Goal: Task Accomplishment & Management: Manage account settings

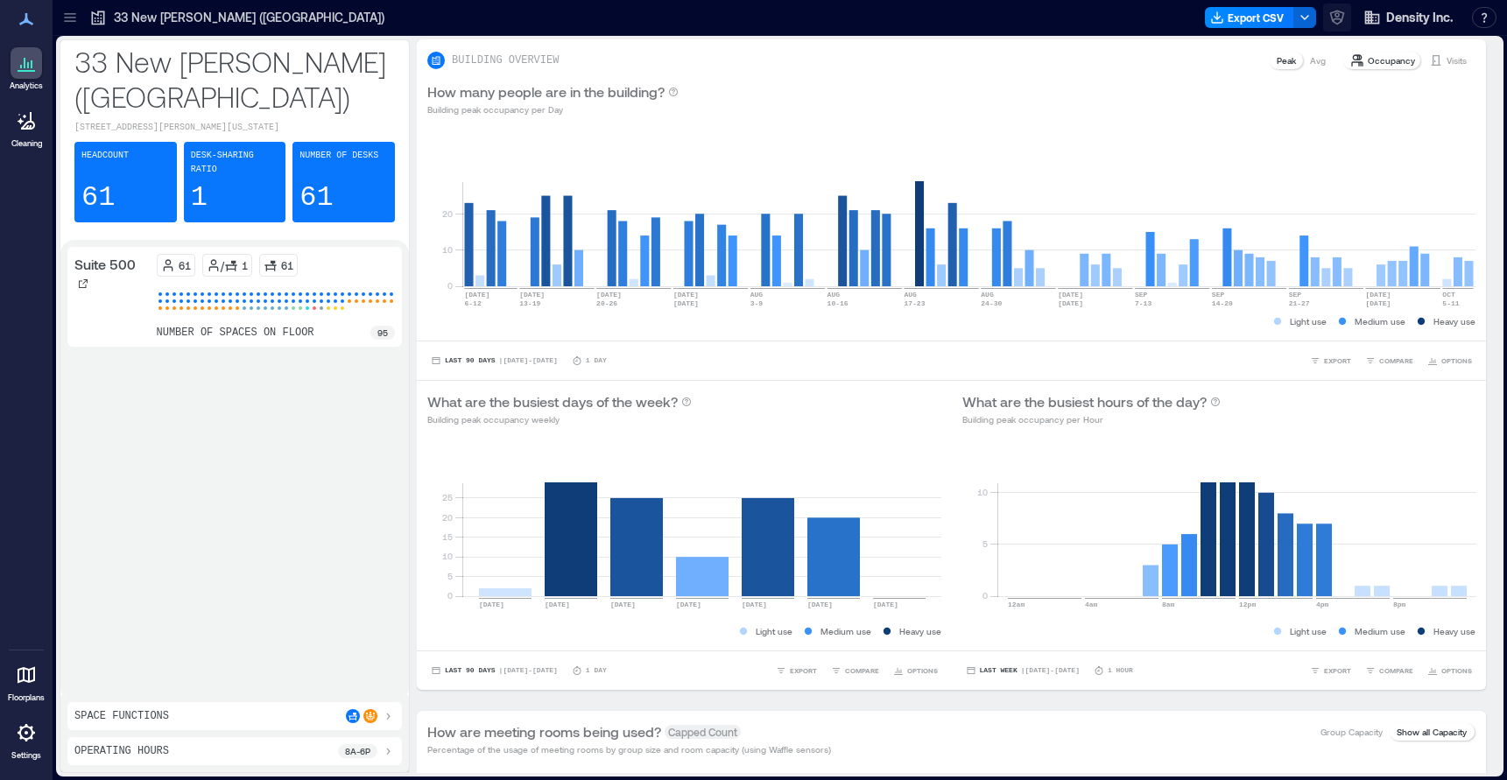
click at [1333, 15] on icon "button" at bounding box center [1337, 18] width 18 height 18
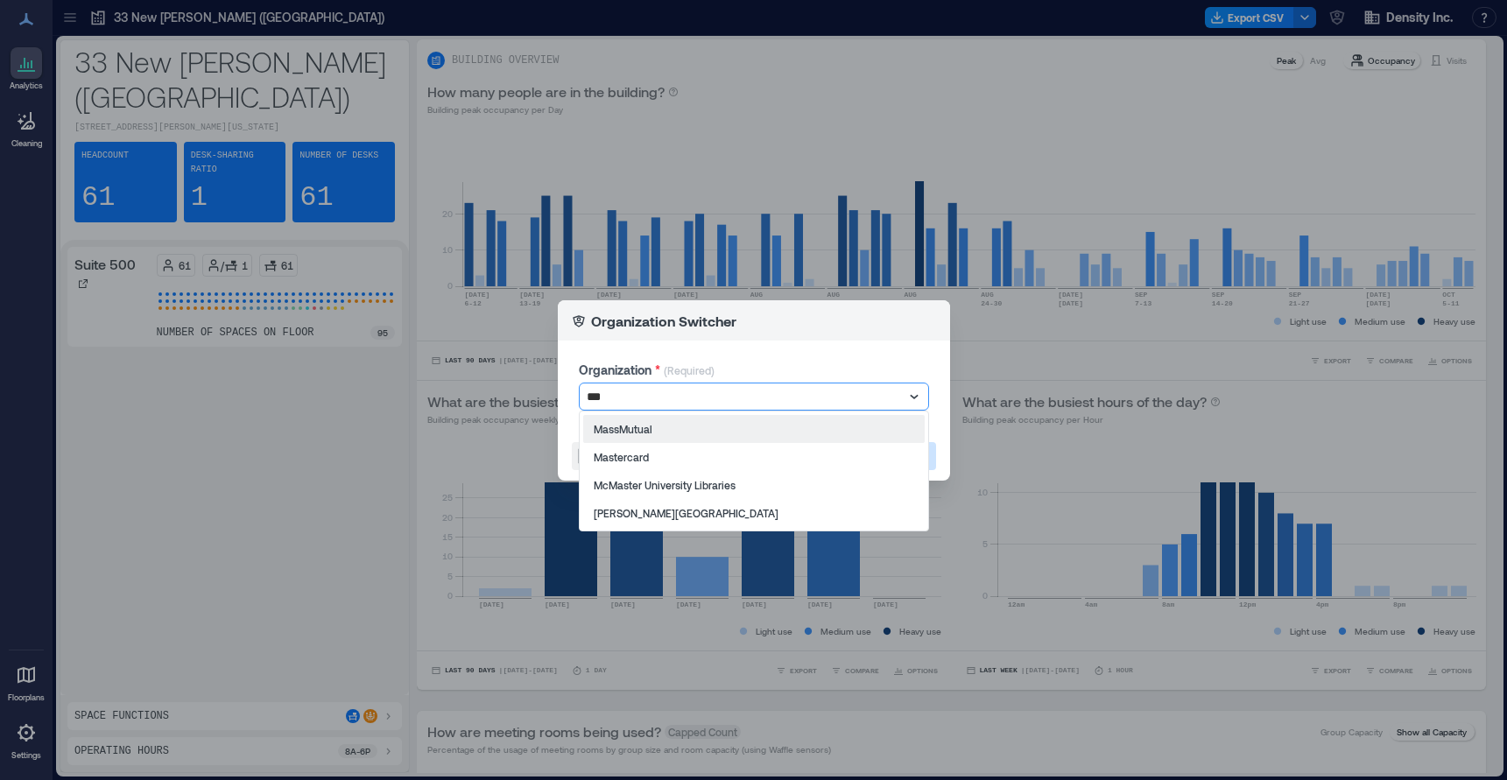
type input "****"
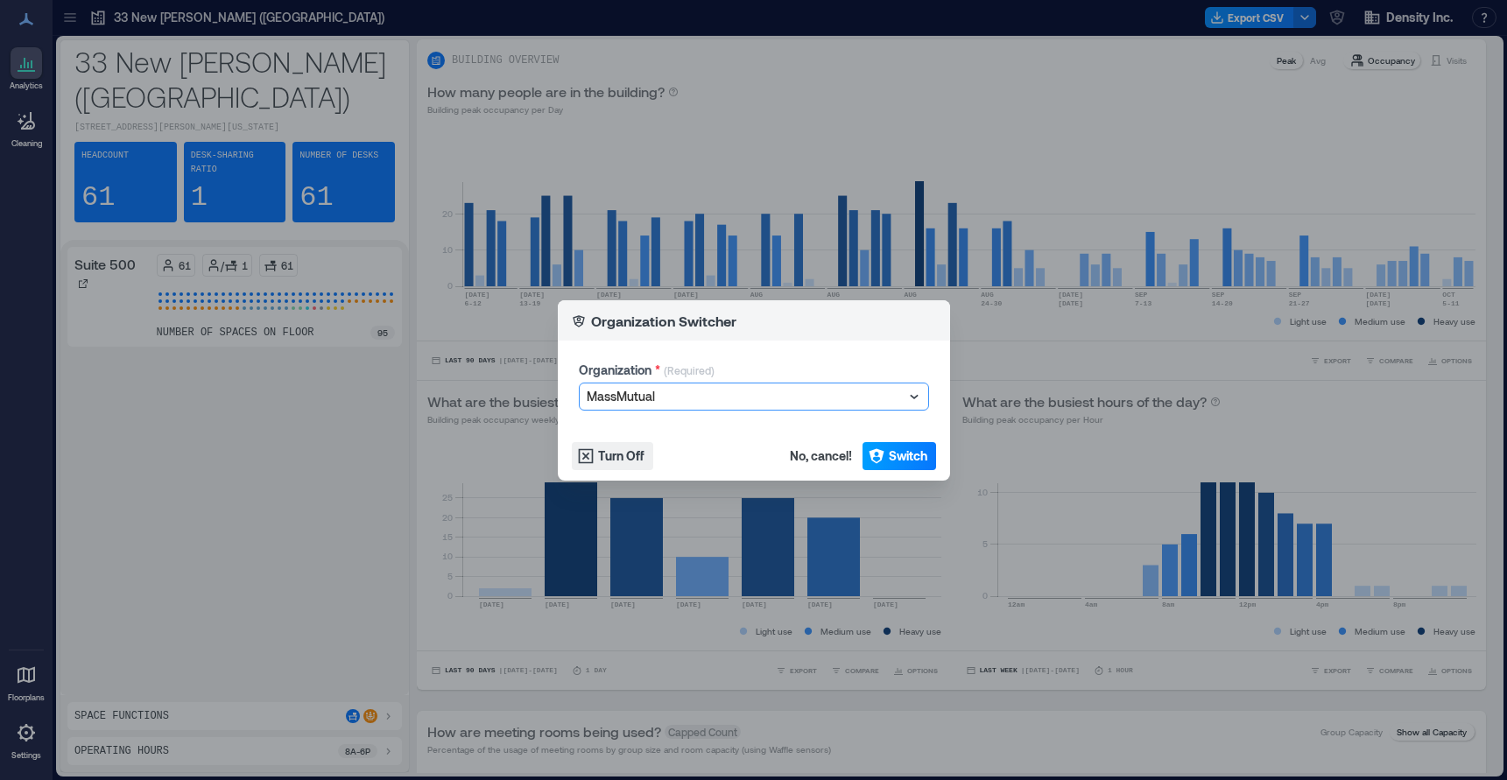
click at [917, 450] on span "Switch" at bounding box center [908, 456] width 39 height 18
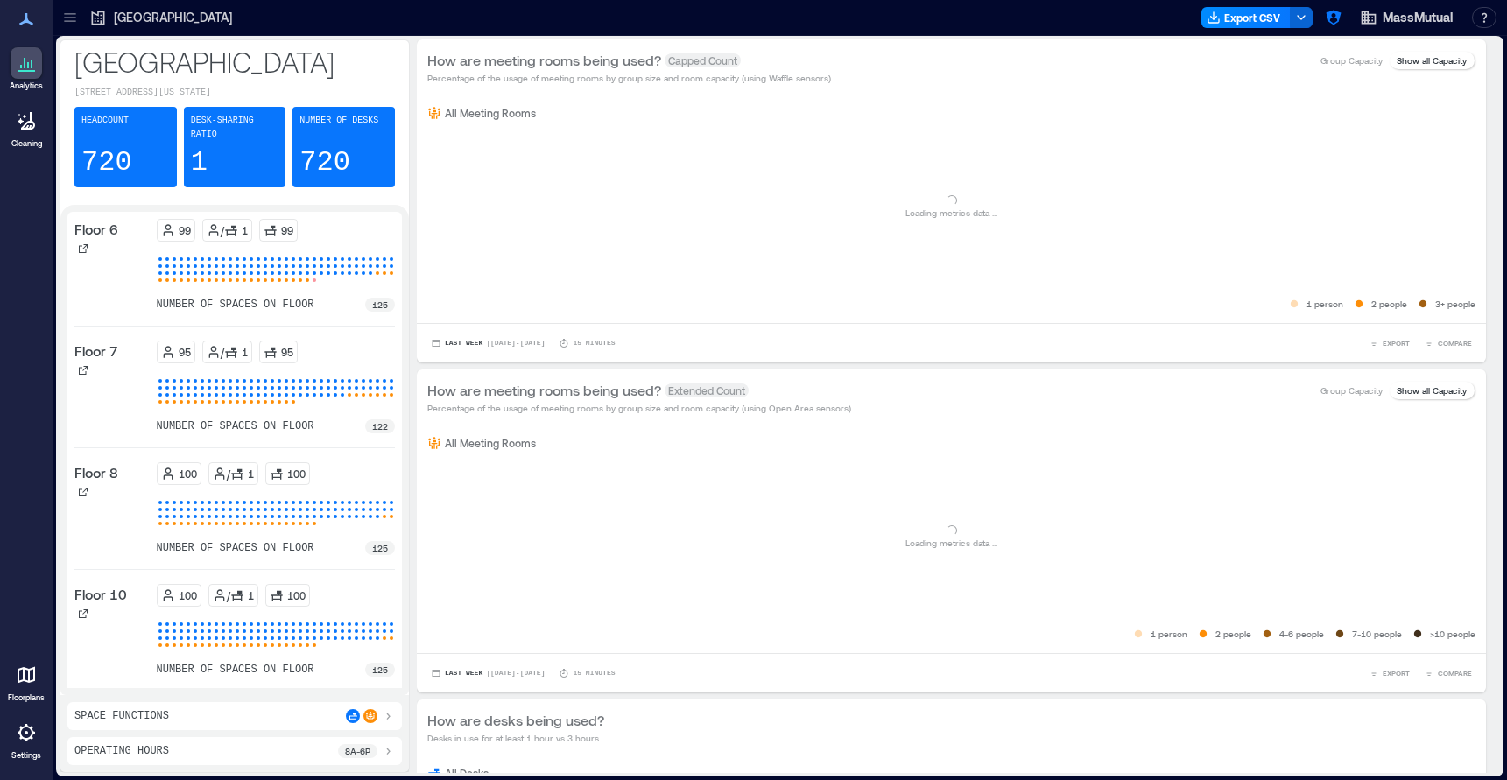
click at [22, 739] on icon at bounding box center [26, 732] width 21 height 21
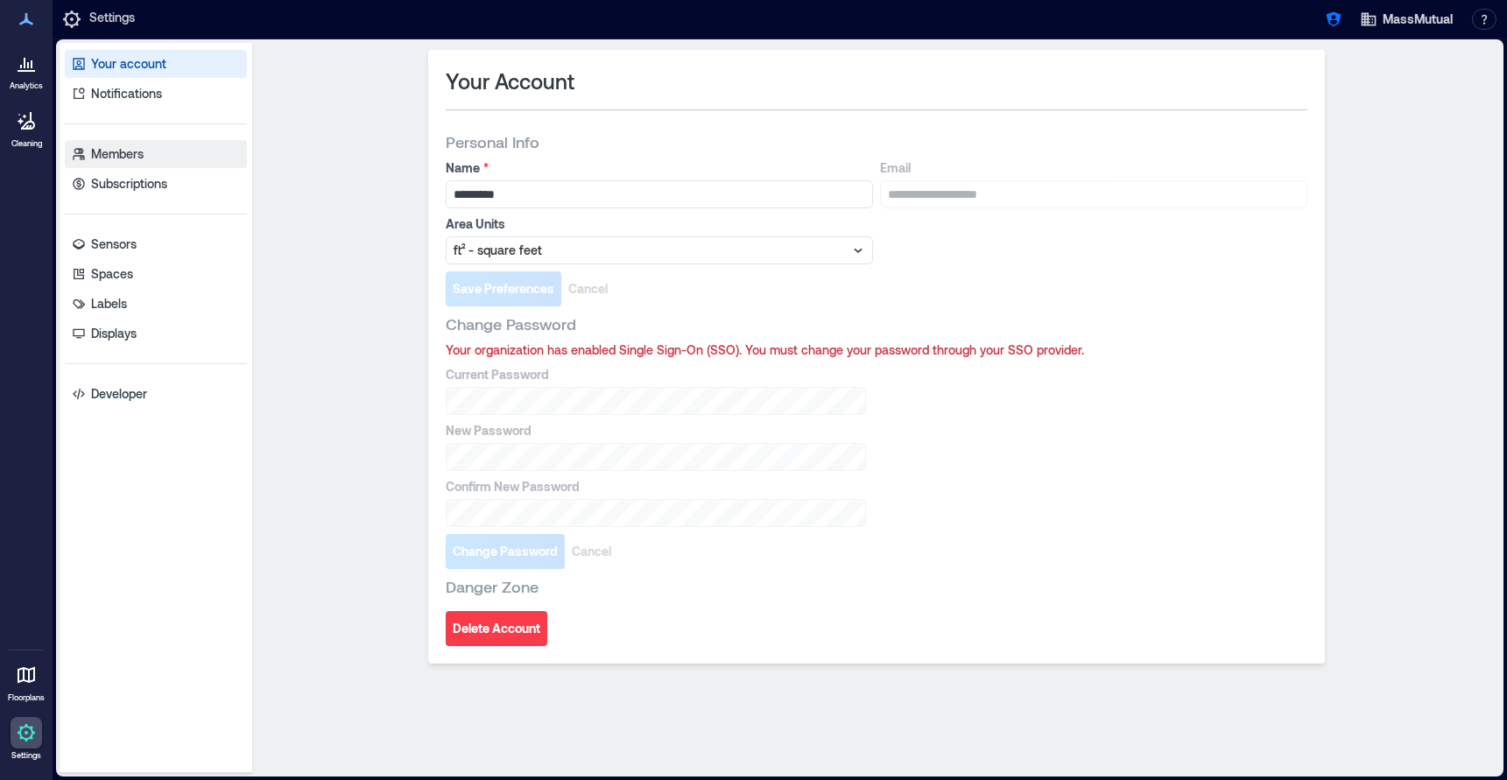
click at [154, 153] on link "Members" at bounding box center [156, 154] width 182 height 28
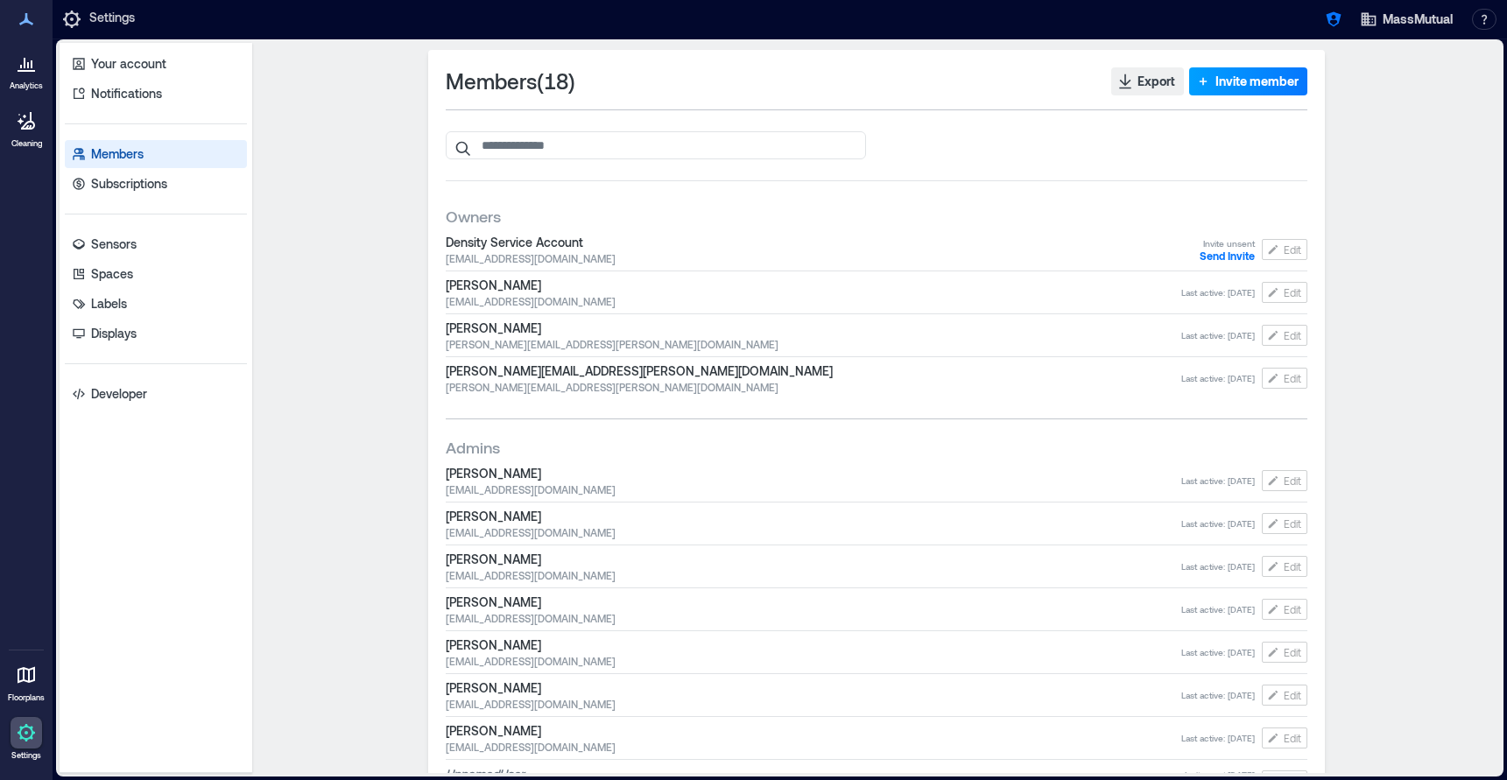
click at [1245, 78] on span "Invite member" at bounding box center [1256, 82] width 83 height 18
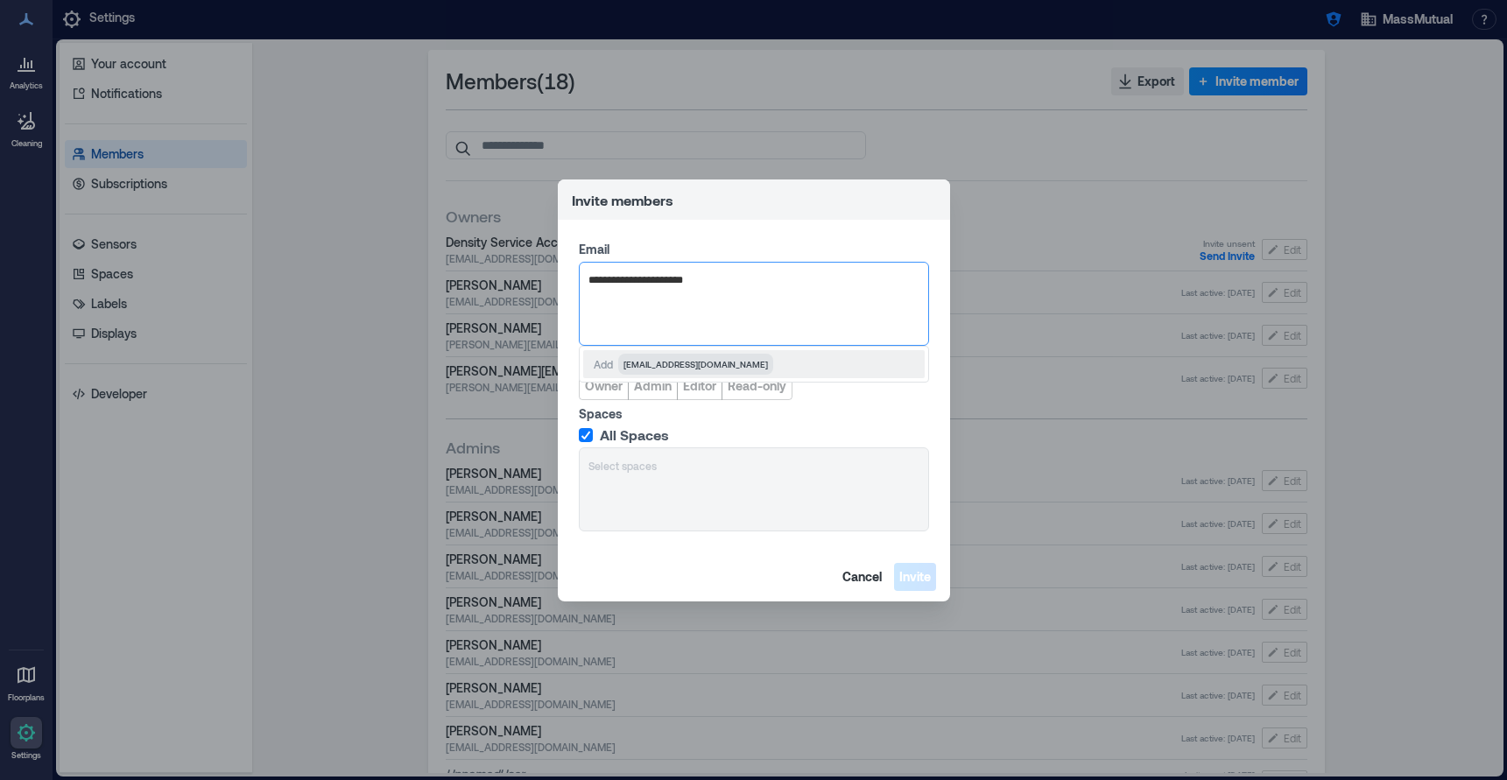
type input "**********"
click at [854, 580] on span "Cancel" at bounding box center [861, 577] width 39 height 18
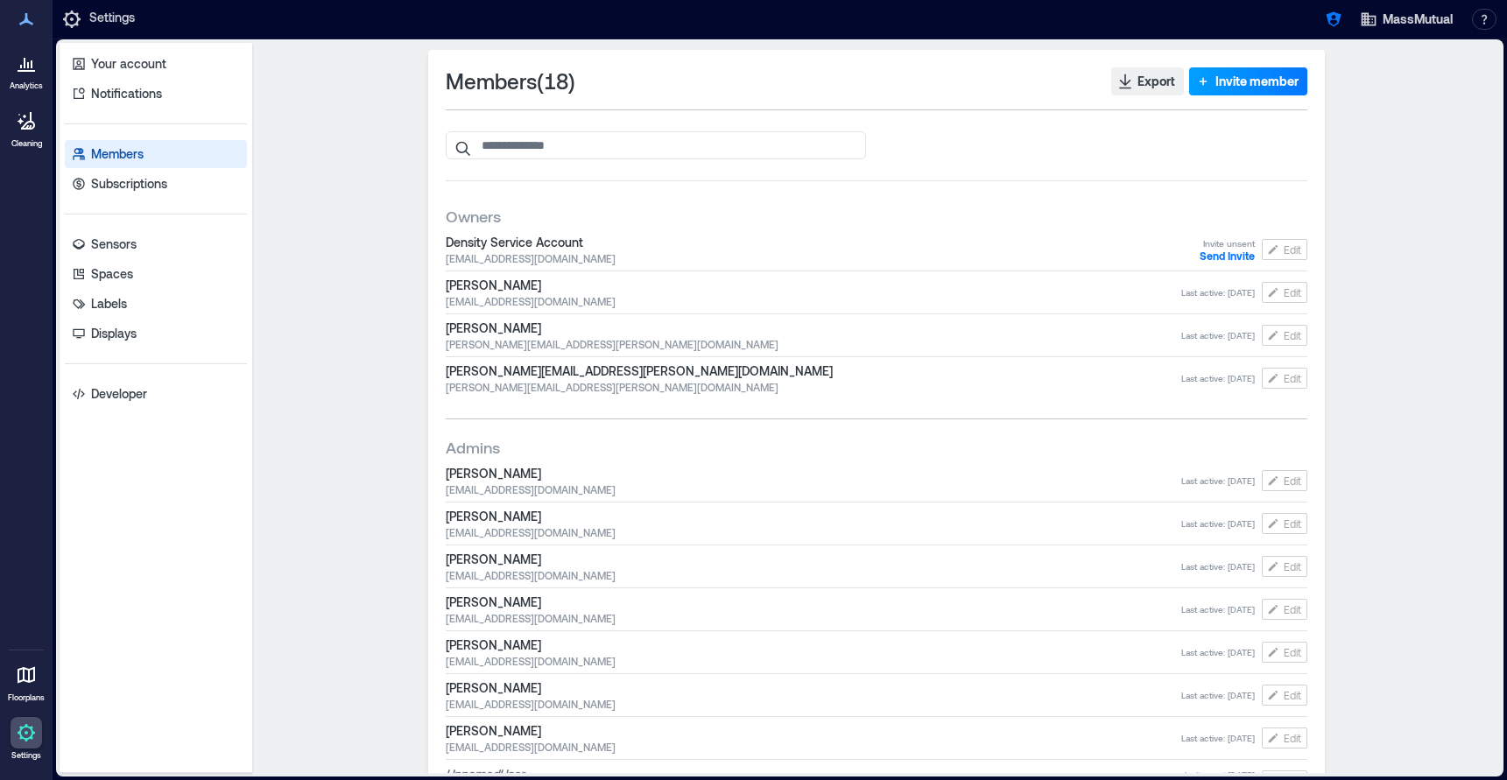
click at [1269, 81] on span "Invite member" at bounding box center [1256, 82] width 83 height 18
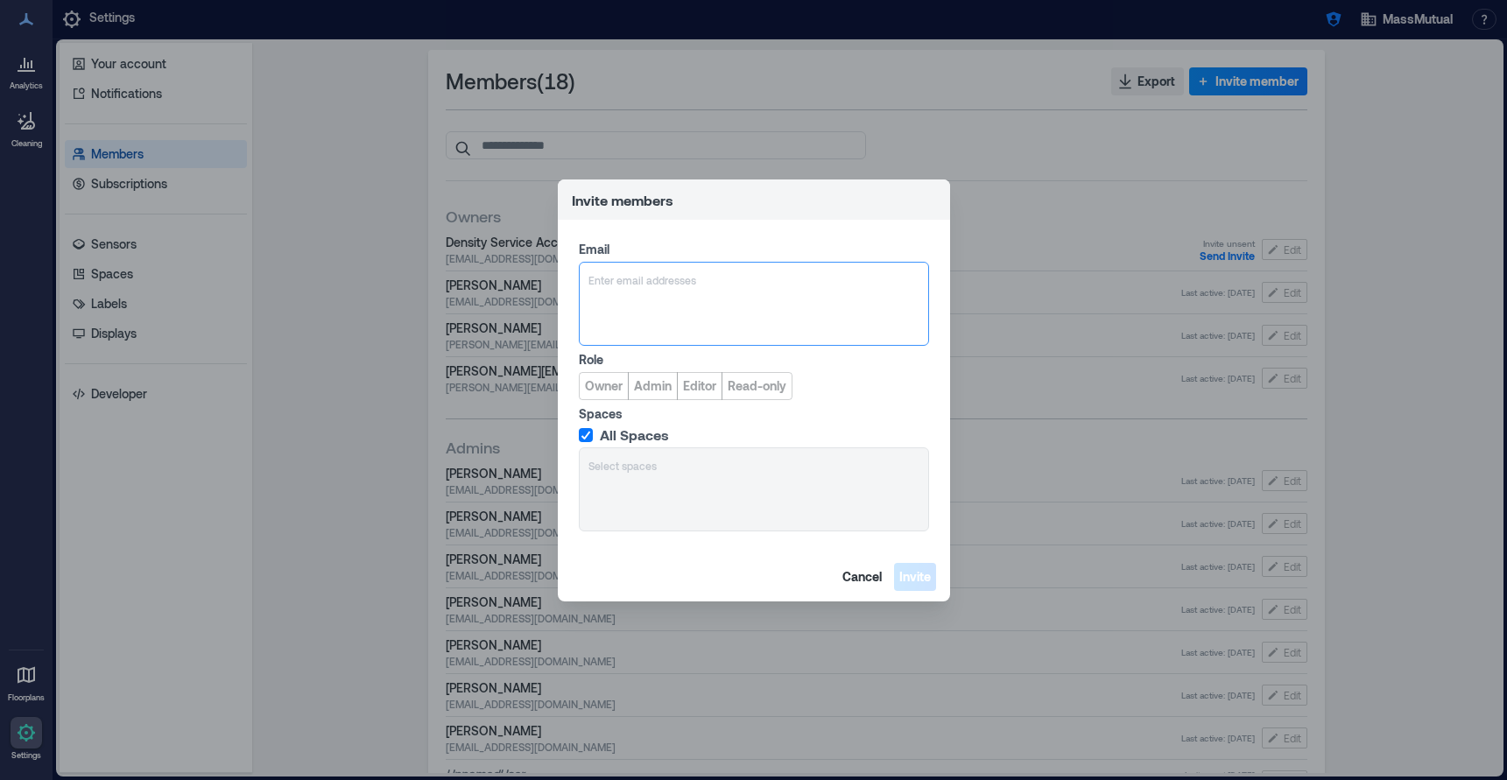
type input "**********"
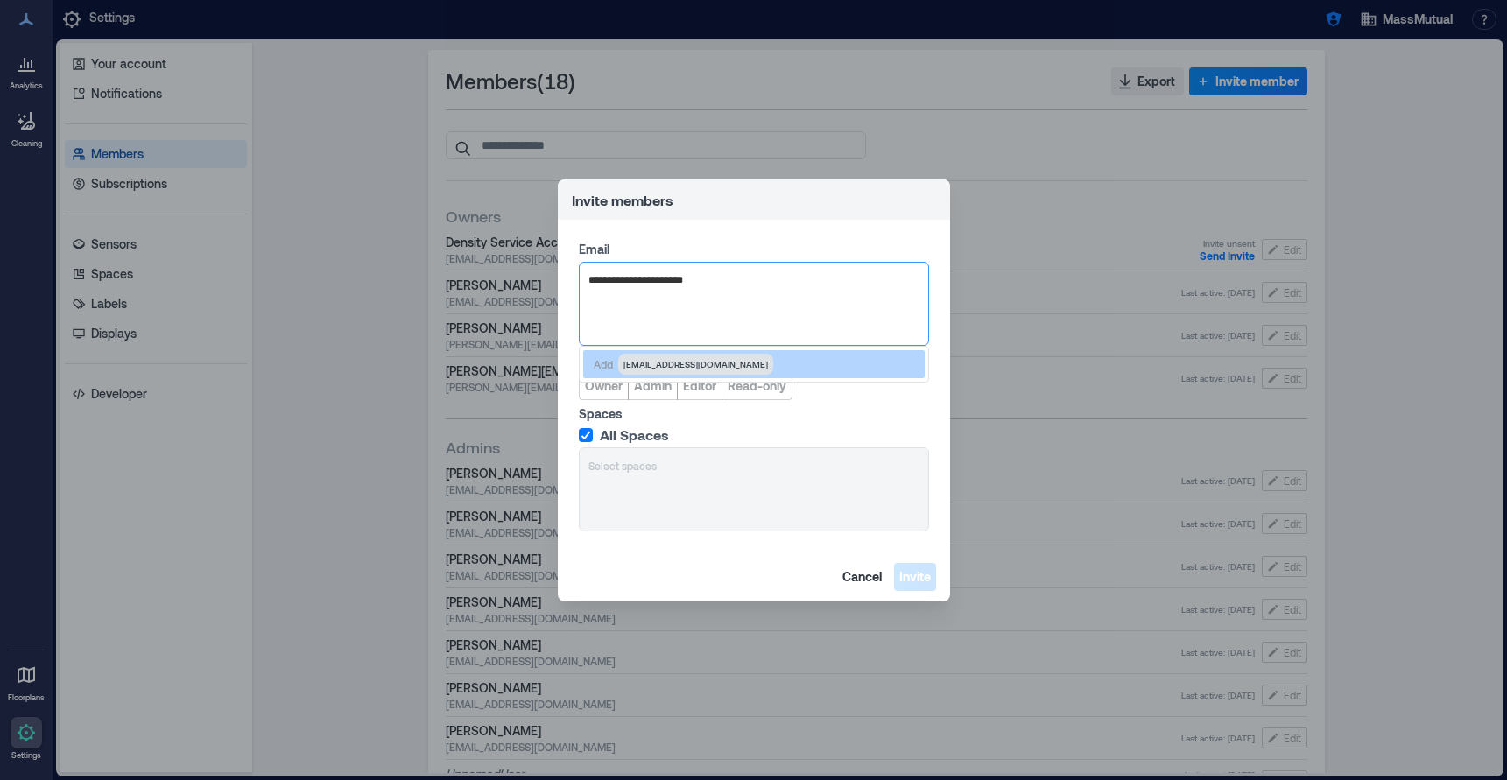
click at [674, 359] on span "[EMAIL_ADDRESS][DOMAIN_NAME]" at bounding box center [695, 364] width 144 height 14
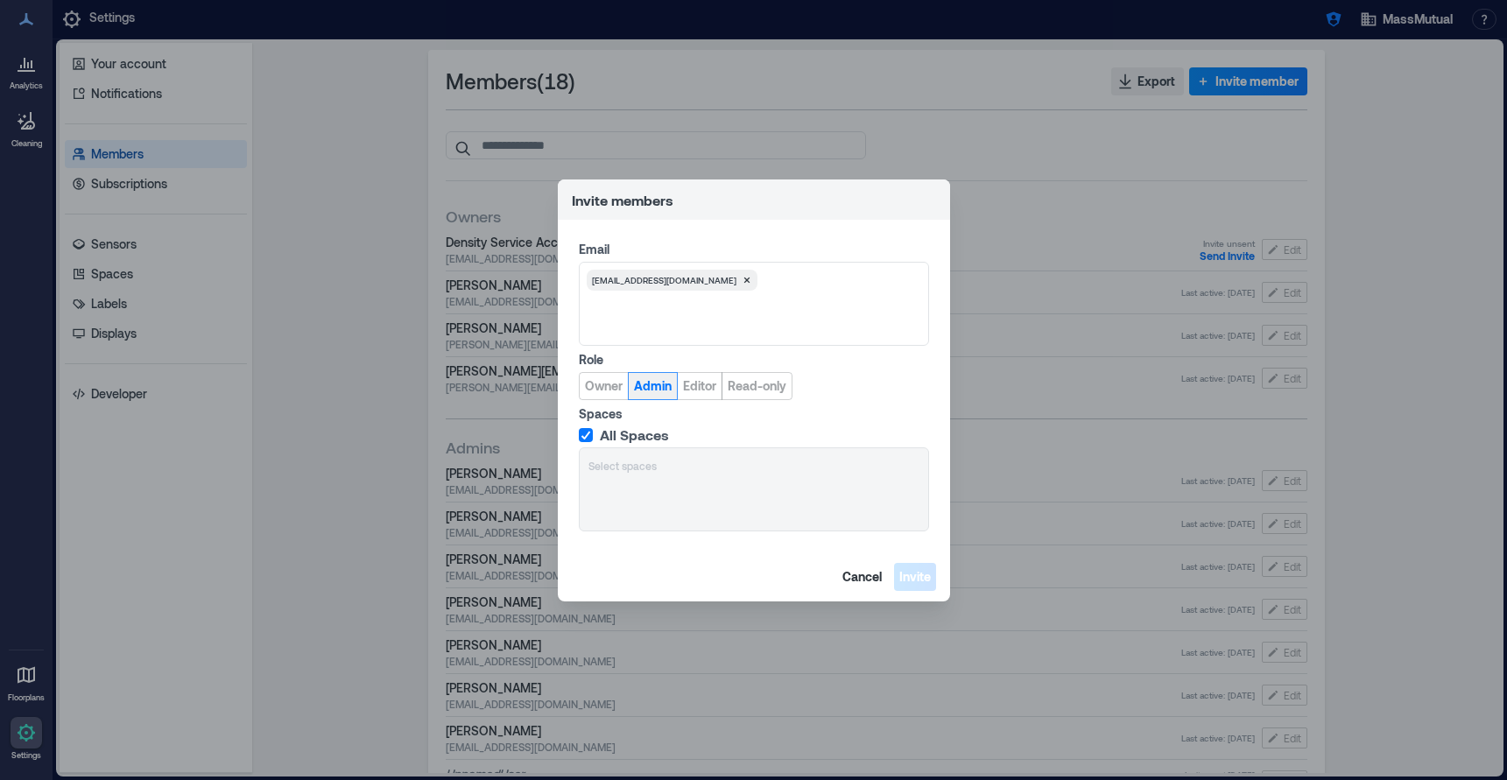
click at [657, 377] on span "Admin" at bounding box center [653, 386] width 38 height 18
click at [914, 570] on span "Invite" at bounding box center [915, 577] width 32 height 18
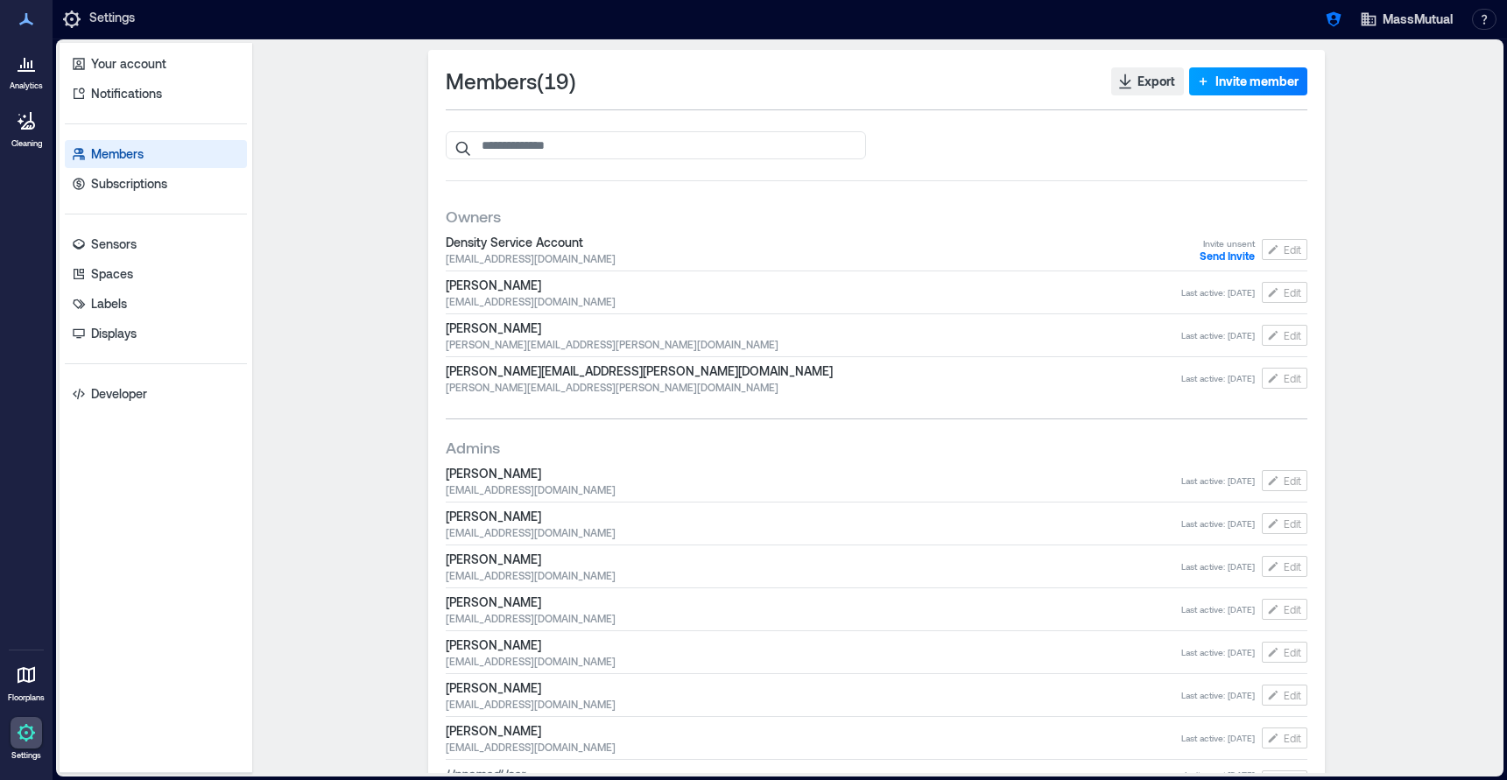
click at [1267, 82] on span "Invite member" at bounding box center [1256, 82] width 83 height 18
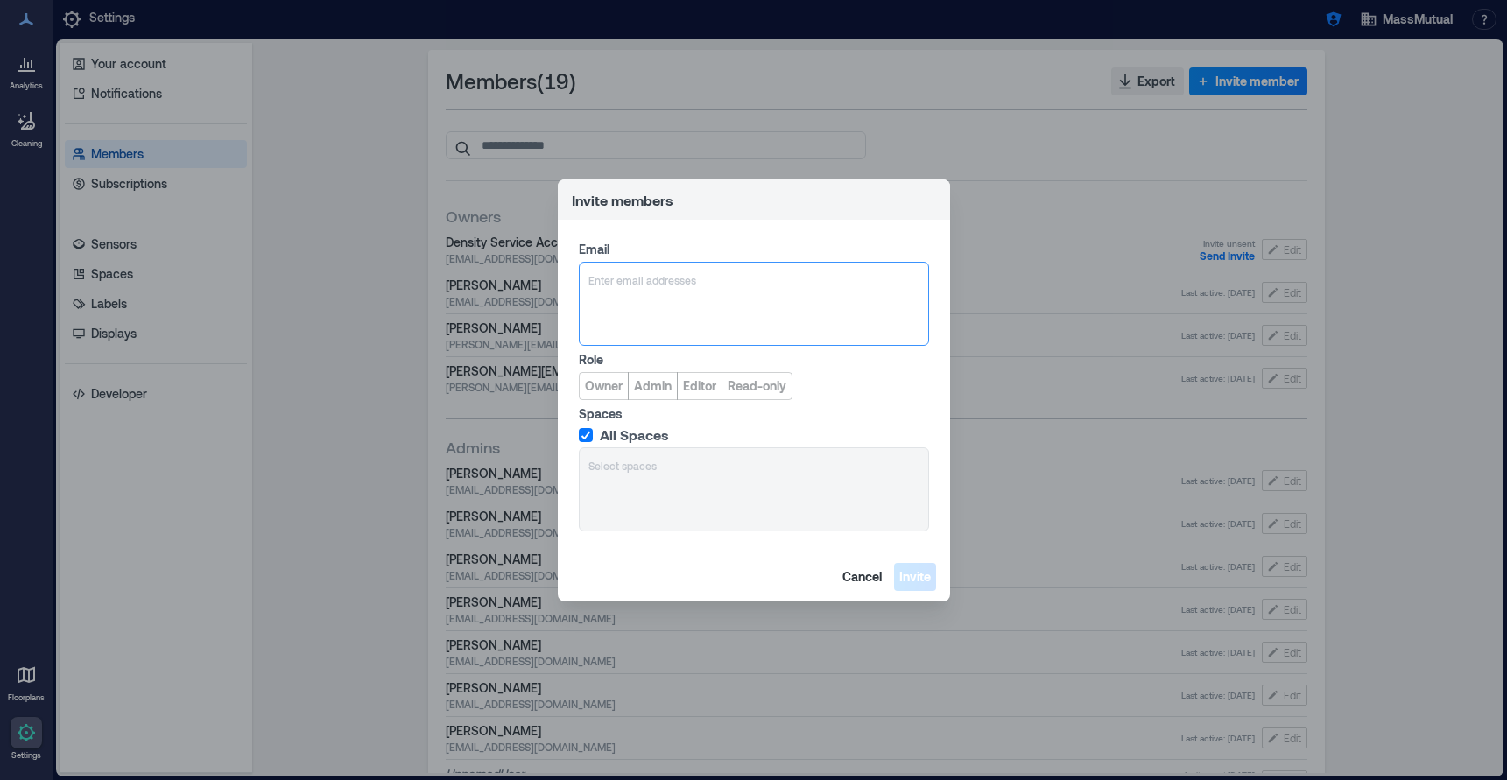
type input "**********"
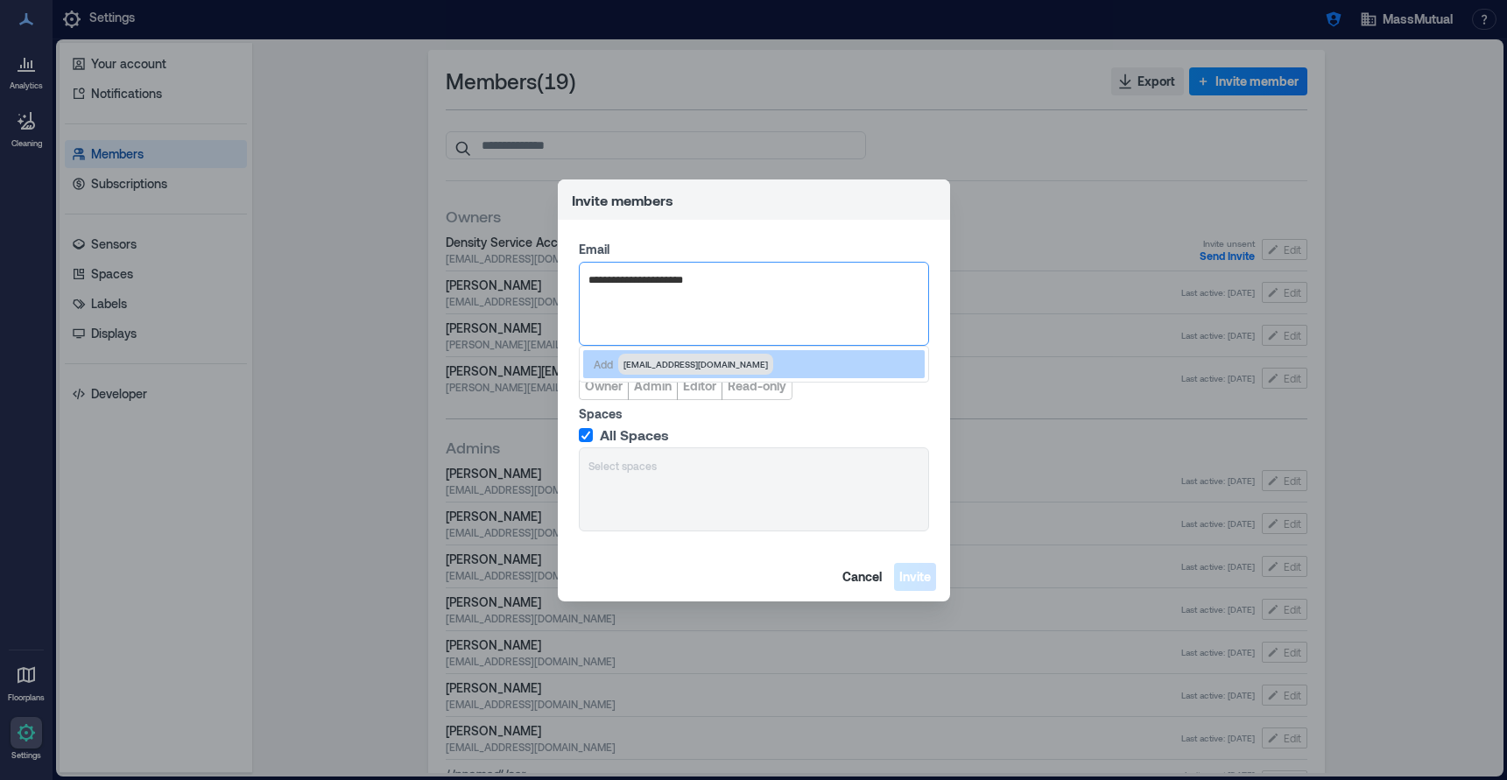
click at [665, 371] on span "[EMAIL_ADDRESS][DOMAIN_NAME]" at bounding box center [695, 364] width 155 height 21
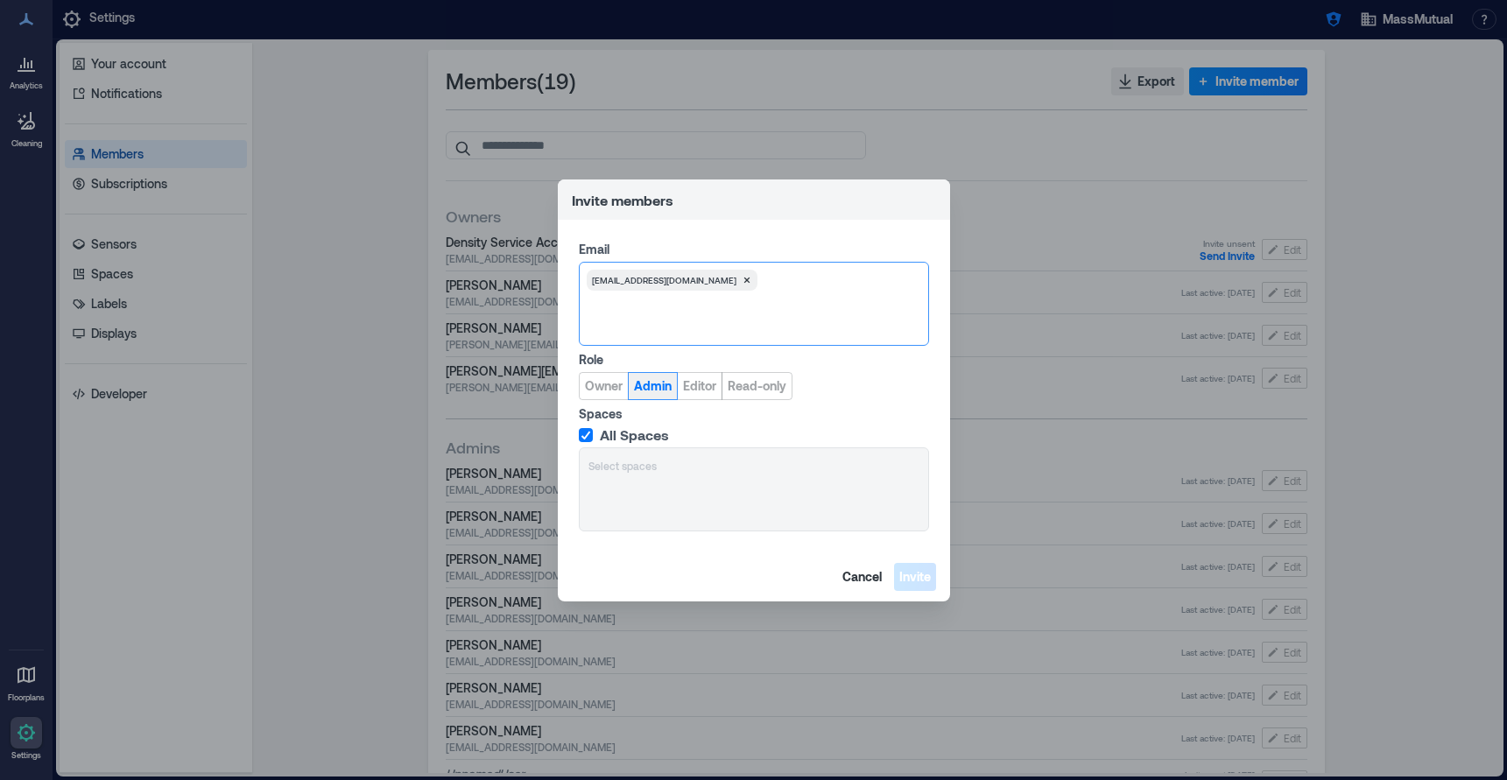
click at [650, 388] on span "Admin" at bounding box center [653, 386] width 38 height 18
click at [906, 583] on span "Invite" at bounding box center [915, 577] width 32 height 18
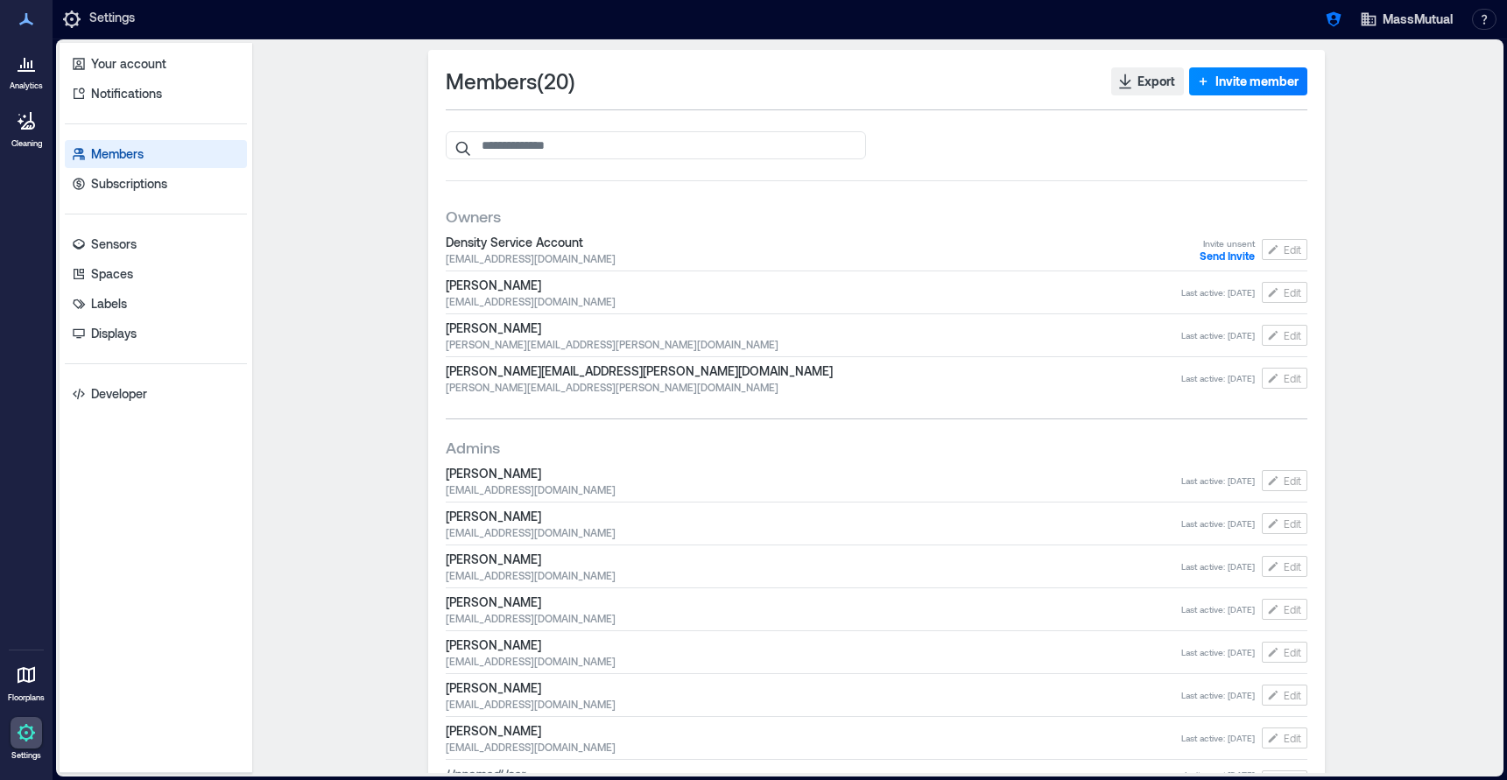
scroll to position [402, 0]
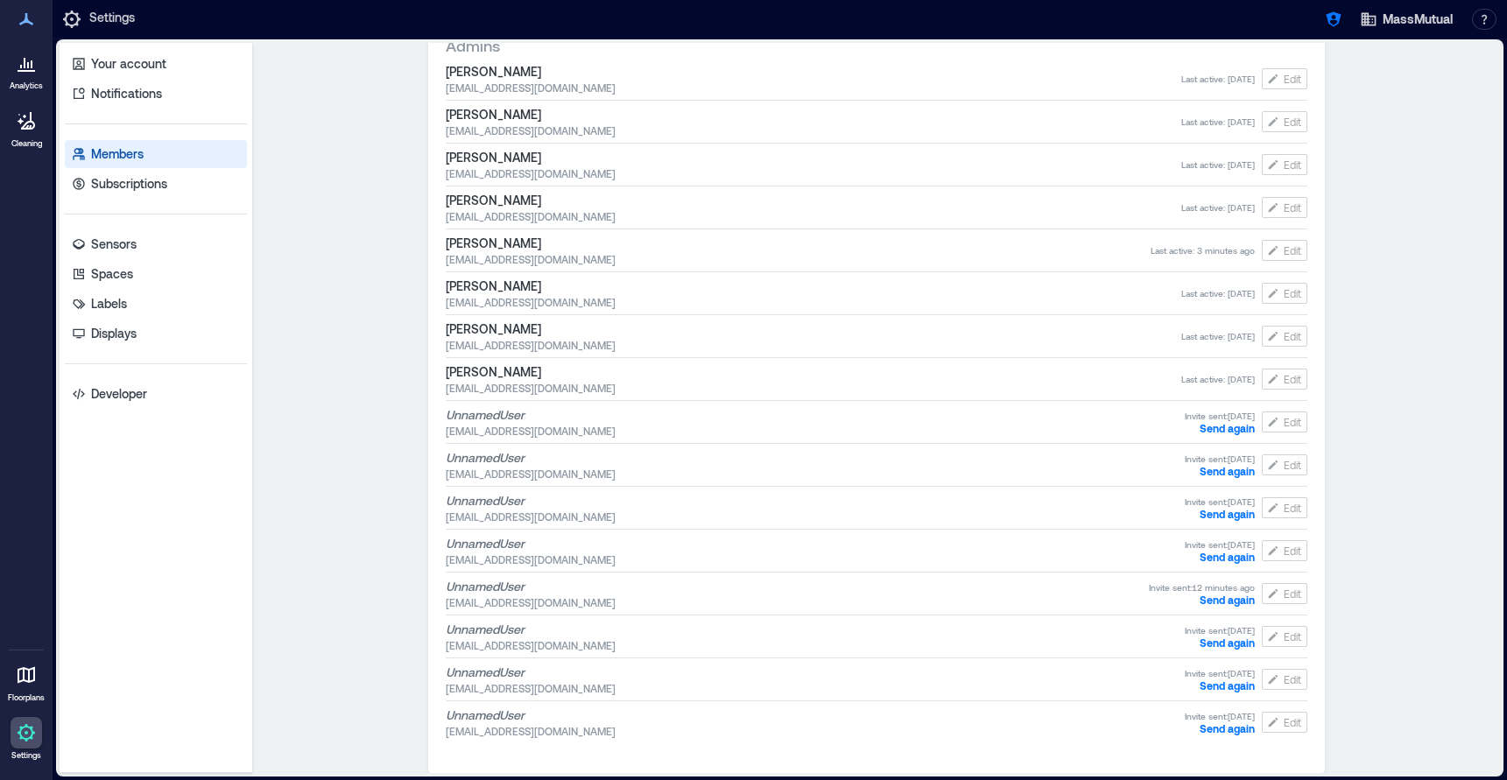
click at [498, 243] on span "[PERSON_NAME]" at bounding box center [798, 244] width 705 height 18
copy span "[PERSON_NAME]"
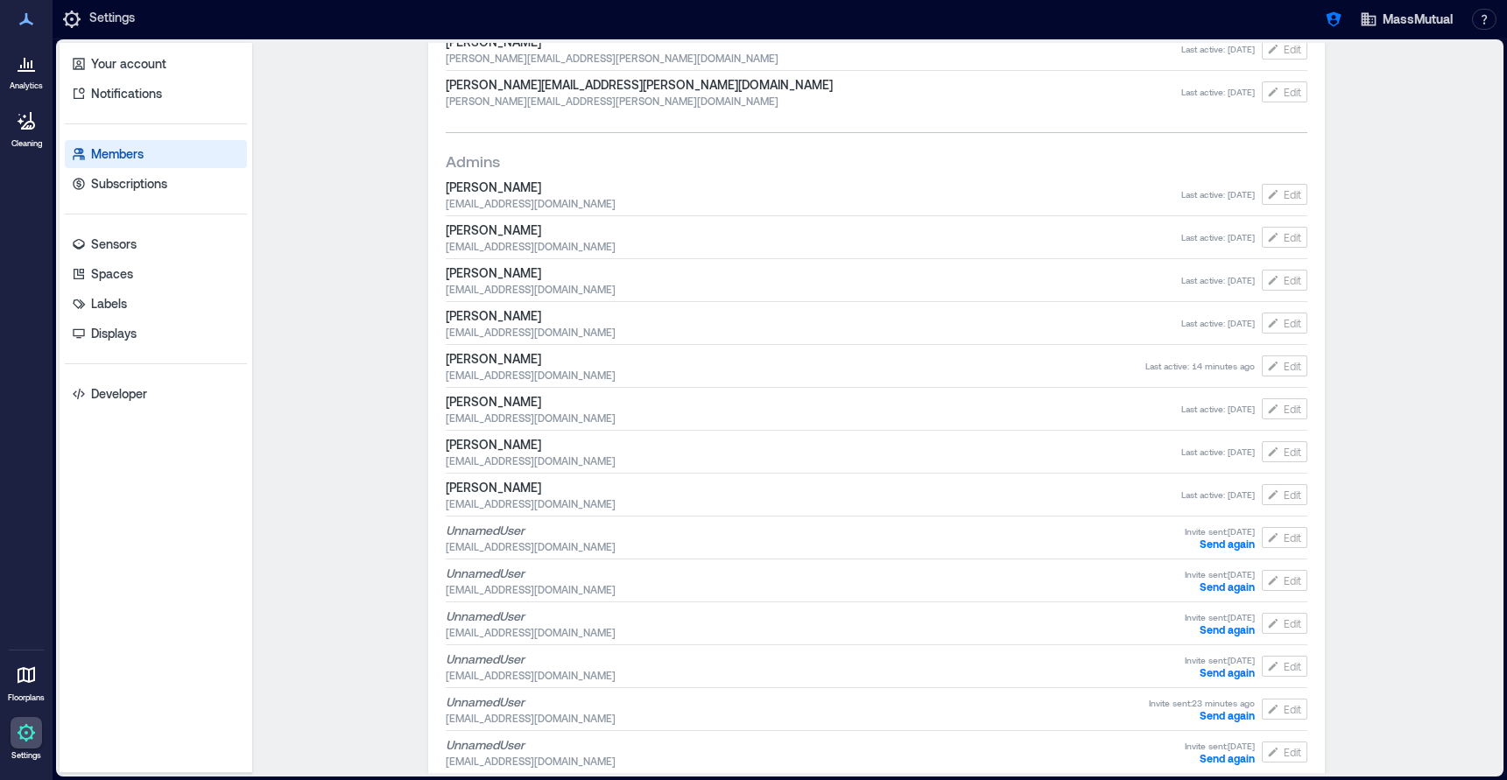
scroll to position [284, 0]
copy span "[PERSON_NAME]"
drag, startPoint x: 445, startPoint y: 361, endPoint x: 524, endPoint y: 362, distance: 78.8
click at [524, 362] on div "Members ( 20 ) Export Invite member Owners Density Service Account [EMAIL_ADDRE…" at bounding box center [876, 328] width 897 height 1125
click at [614, 361] on span "[PERSON_NAME]" at bounding box center [796, 362] width 700 height 18
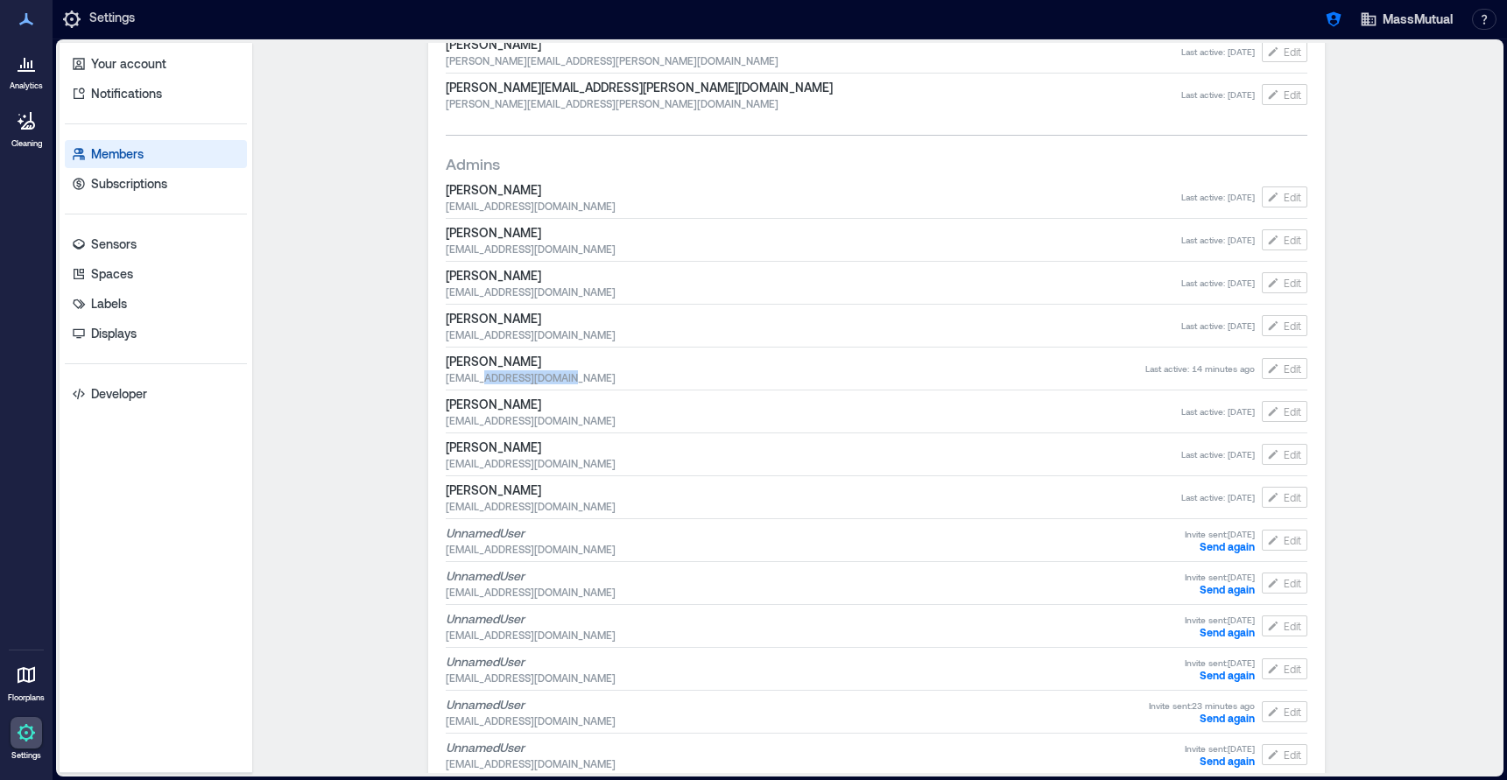
copy span "@[DOMAIN_NAME]"
drag, startPoint x: 606, startPoint y: 379, endPoint x: 487, endPoint y: 381, distance: 119.1
click at [487, 381] on span "[EMAIL_ADDRESS][DOMAIN_NAME]" at bounding box center [796, 377] width 700 height 14
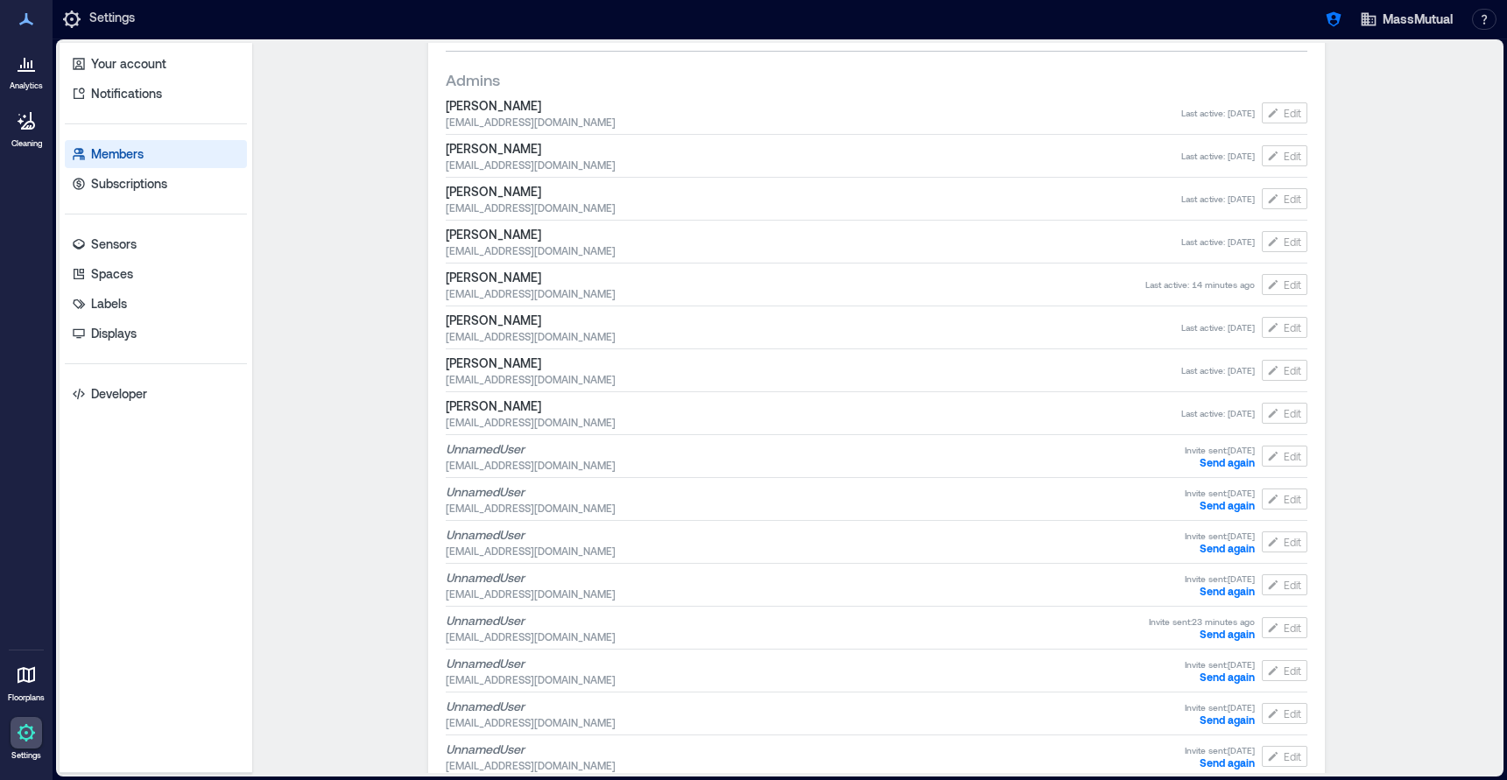
scroll to position [379, 0]
